Goal: Information Seeking & Learning: Learn about a topic

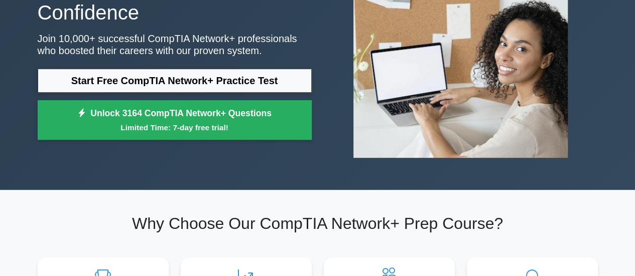
scroll to position [126, 0]
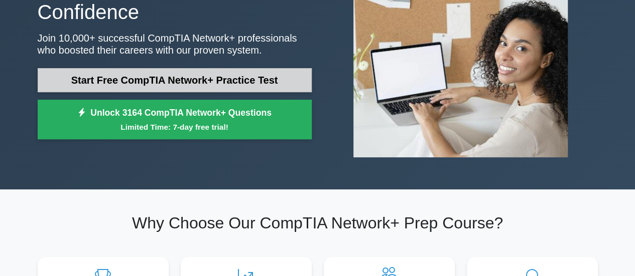
click at [249, 82] on link "Start Free CompTIA Network+ Practice Test" at bounding box center [175, 80] width 274 height 24
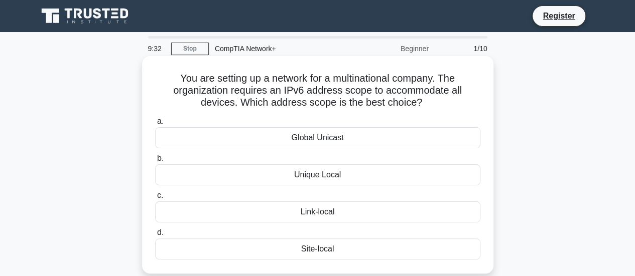
click at [320, 211] on div "Link-local" at bounding box center [317, 212] width 325 height 21
click at [155, 199] on input "c. Link-local" at bounding box center [155, 196] width 0 height 7
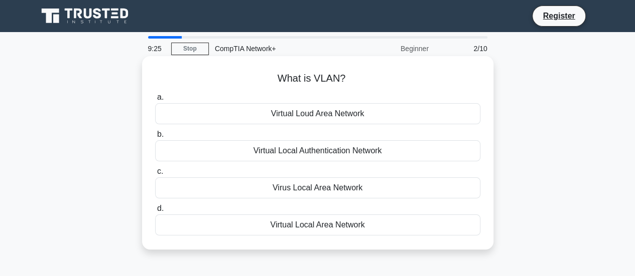
click at [353, 145] on div "Virtual Local Authentication Network" at bounding box center [317, 150] width 325 height 21
click at [155, 138] on input "b. Virtual Local Authentication Network" at bounding box center [155, 134] width 0 height 7
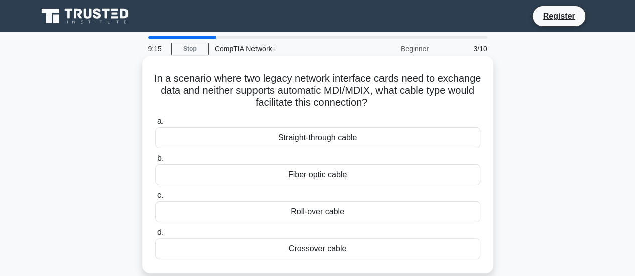
click at [326, 177] on div "Fiber optic cable" at bounding box center [317, 175] width 325 height 21
click at [155, 162] on input "b. Fiber optic cable" at bounding box center [155, 159] width 0 height 7
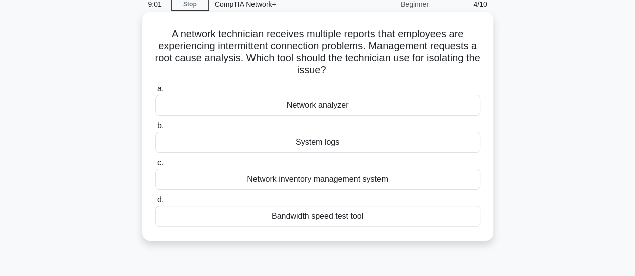
scroll to position [45, 0]
click at [336, 146] on div "System logs" at bounding box center [317, 141] width 325 height 21
click at [155, 129] on input "b. System logs" at bounding box center [155, 125] width 0 height 7
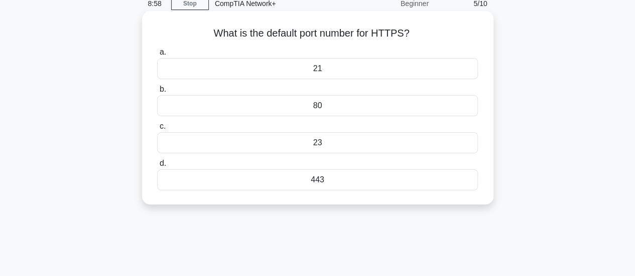
scroll to position [0, 0]
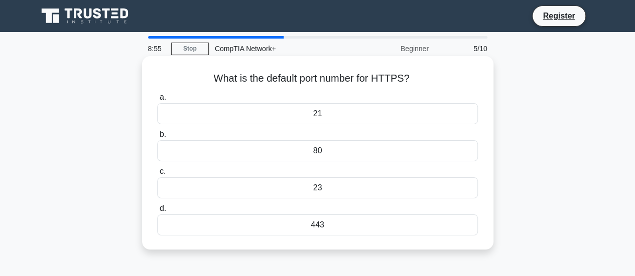
click at [342, 224] on div "443" at bounding box center [317, 225] width 320 height 21
click at [157, 212] on input "d. 443" at bounding box center [157, 209] width 0 height 7
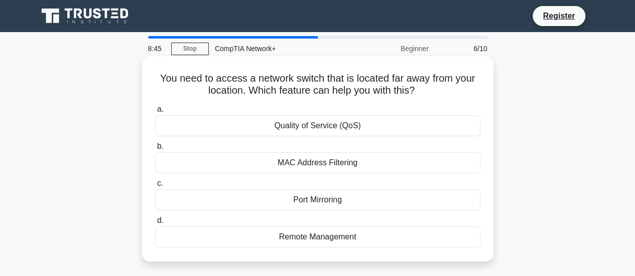
click at [316, 174] on div "a. Quality of Service (QoS) b. MAC Address Filtering" at bounding box center [317, 175] width 337 height 149
click at [311, 239] on div "Remote Management" at bounding box center [317, 237] width 325 height 21
click at [155, 224] on input "d. Remote Management" at bounding box center [155, 221] width 0 height 7
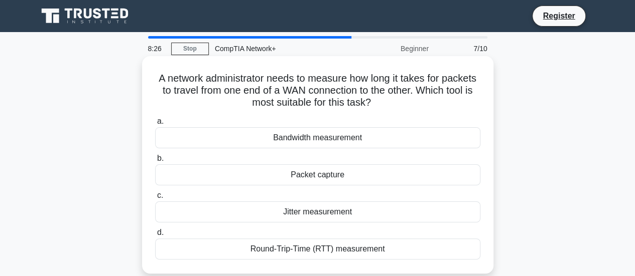
click at [328, 181] on div "Packet capture" at bounding box center [317, 175] width 325 height 21
click at [155, 162] on input "b. Packet capture" at bounding box center [155, 159] width 0 height 7
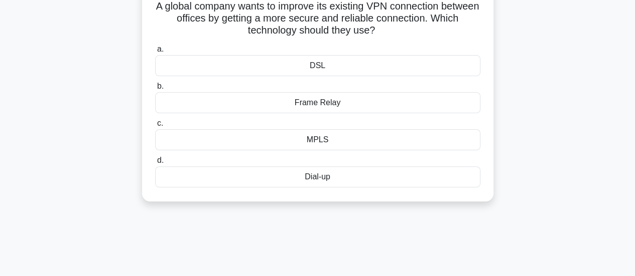
scroll to position [75, 0]
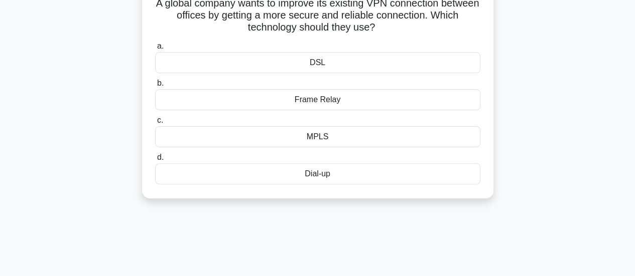
click at [330, 102] on div "Frame Relay" at bounding box center [317, 99] width 325 height 21
click at [155, 87] on input "b. Frame Relay" at bounding box center [155, 83] width 0 height 7
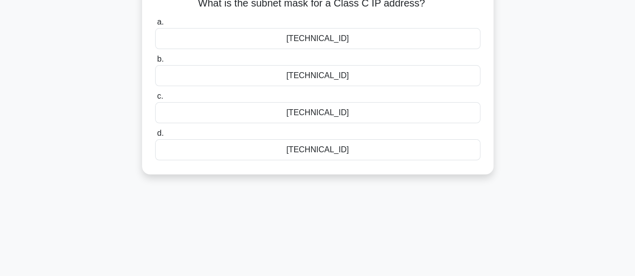
scroll to position [0, 0]
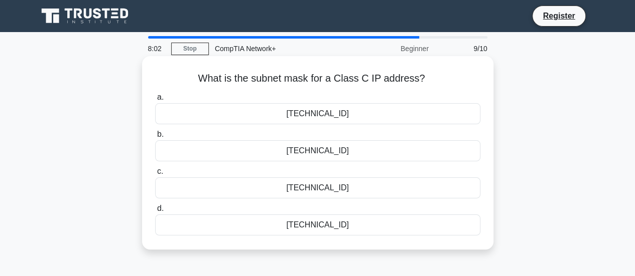
click at [316, 225] on div "255.255.255.0" at bounding box center [317, 225] width 325 height 21
click at [155, 212] on input "d. 255.255.255.0" at bounding box center [155, 209] width 0 height 7
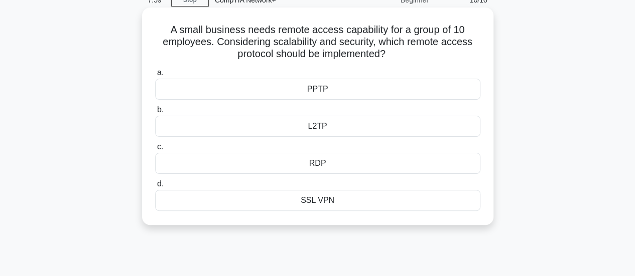
scroll to position [49, 0]
click at [344, 112] on label "b. L2TP" at bounding box center [317, 119] width 325 height 33
click at [155, 112] on input "b. L2TP" at bounding box center [155, 109] width 0 height 7
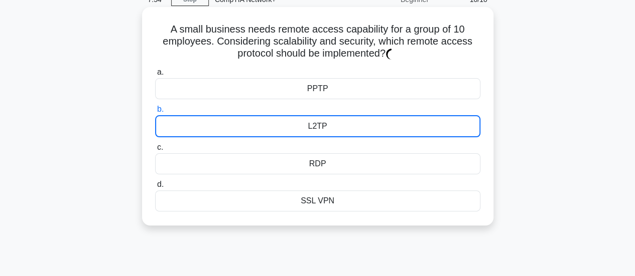
scroll to position [0, 0]
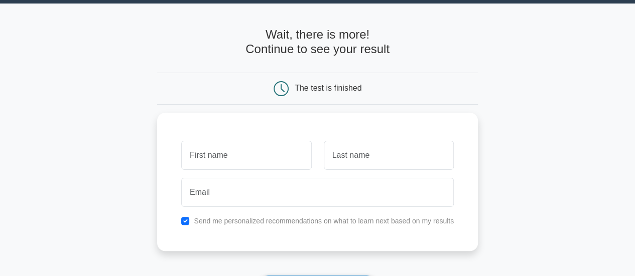
scroll to position [28, 0]
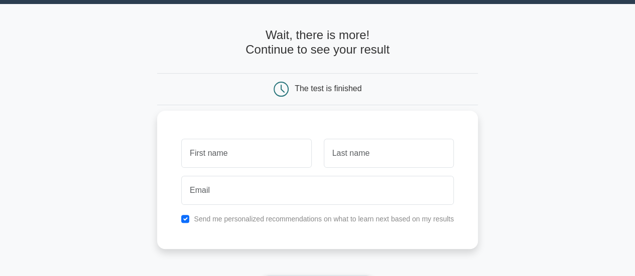
click at [278, 145] on input "text" at bounding box center [246, 153] width 130 height 29
type input "mukesh"
click at [384, 150] on input "text" at bounding box center [389, 153] width 130 height 29
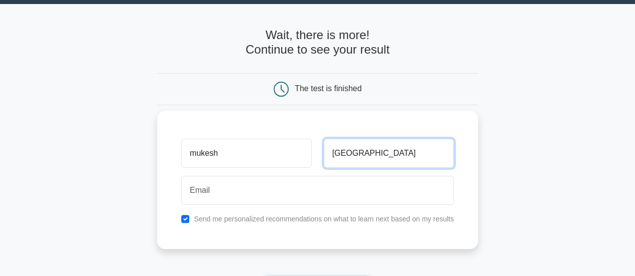
type input "jena"
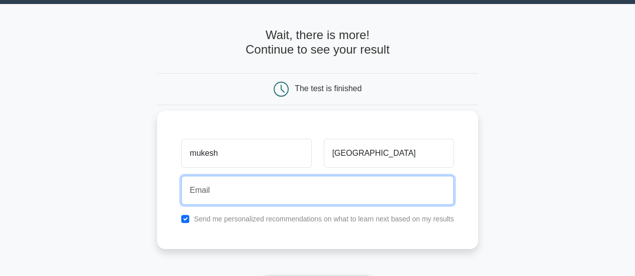
click at [366, 198] on input "email" at bounding box center [317, 190] width 272 height 29
type input "jenamukesh2000@gmail.com"
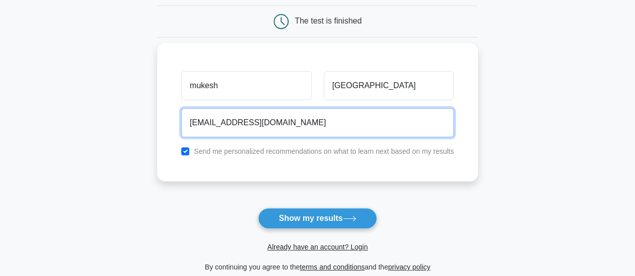
scroll to position [97, 0]
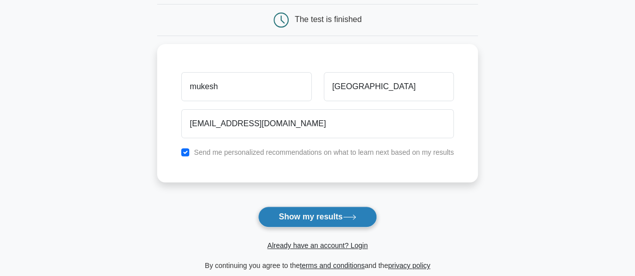
click at [302, 219] on button "Show my results" at bounding box center [317, 217] width 118 height 21
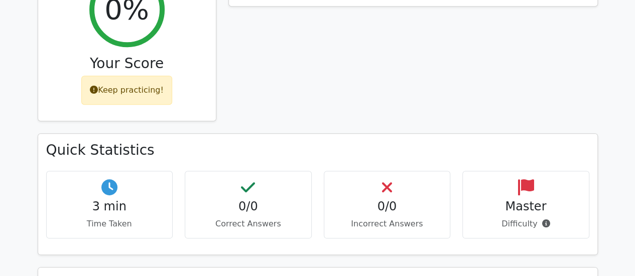
scroll to position [912, 0]
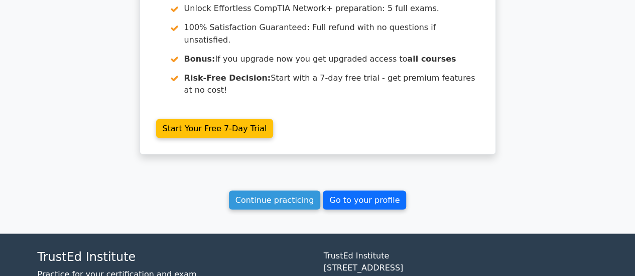
click at [385, 191] on link "Go to your profile" at bounding box center [364, 200] width 83 height 19
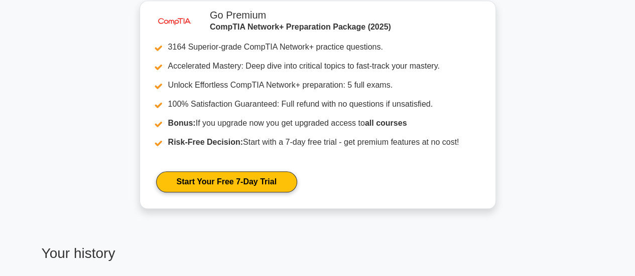
scroll to position [290, 0]
